Goal: Transaction & Acquisition: Purchase product/service

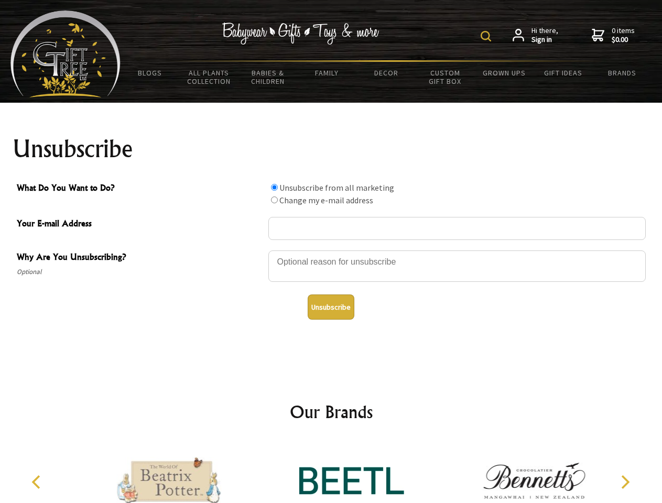
click at [488, 36] on img at bounding box center [486, 36] width 10 height 10
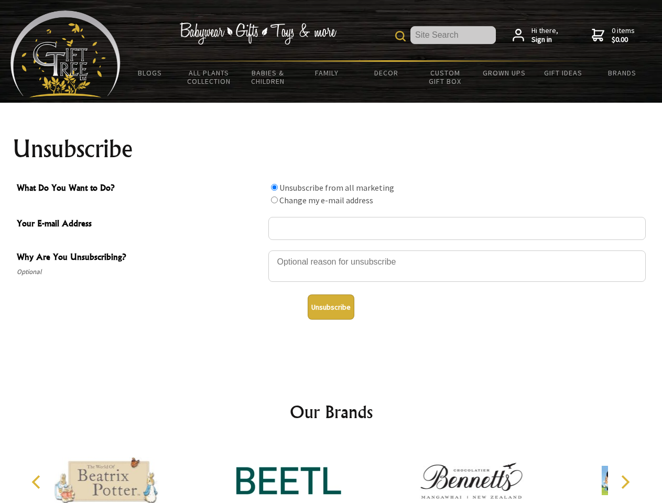
click at [331, 250] on div at bounding box center [457, 268] width 378 height 37
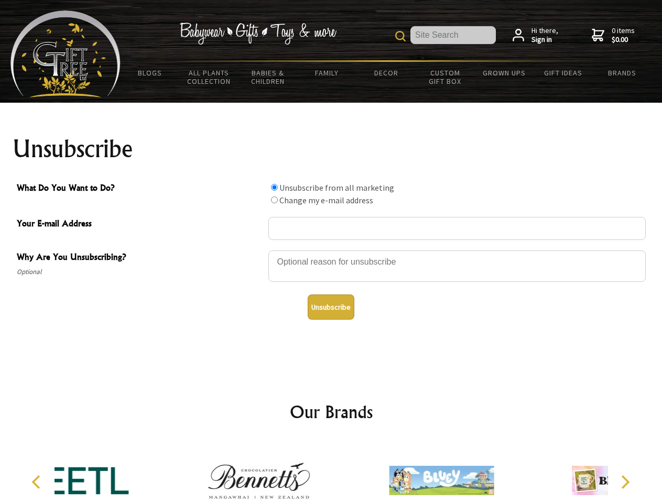
click at [274, 187] on input "What Do You Want to Do?" at bounding box center [274, 187] width 7 height 7
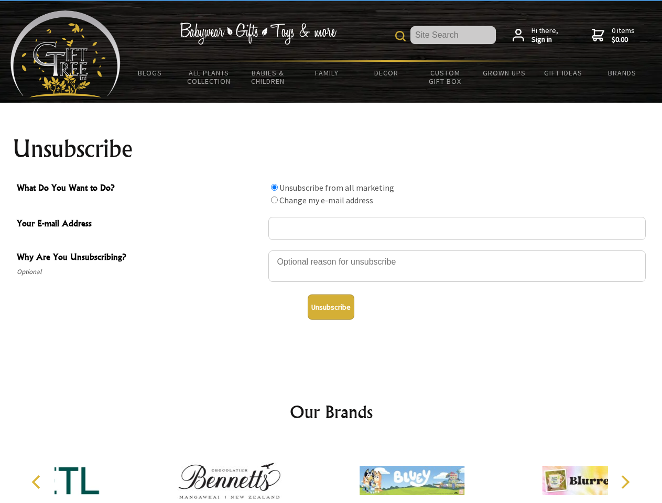
click at [274, 200] on input "What Do You Want to Do?" at bounding box center [274, 200] width 7 height 7
radio input "true"
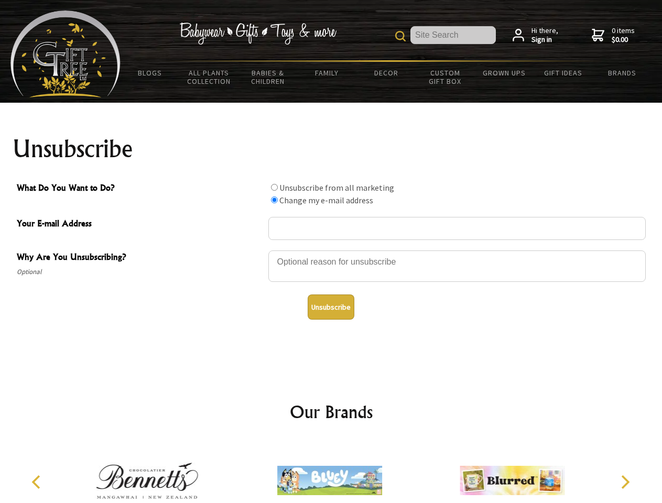
click at [331, 307] on button "Unsubscribe" at bounding box center [331, 307] width 47 height 25
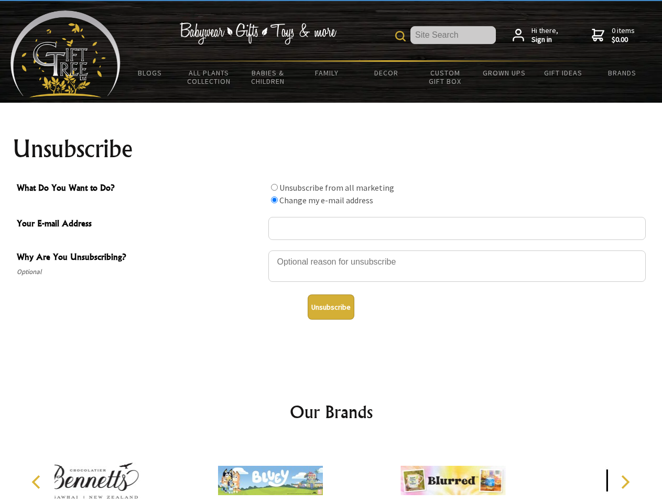
click at [38, 482] on icon "Previous" at bounding box center [37, 483] width 14 height 14
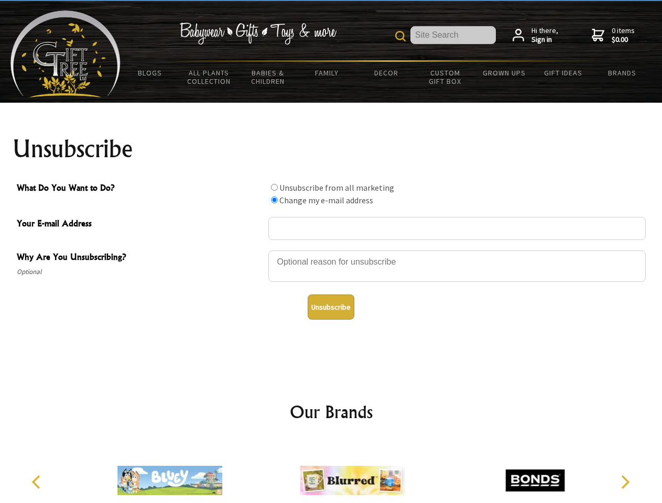
click at [625, 482] on icon "Next" at bounding box center [625, 483] width 14 height 14
